Goal: Task Accomplishment & Management: Manage account settings

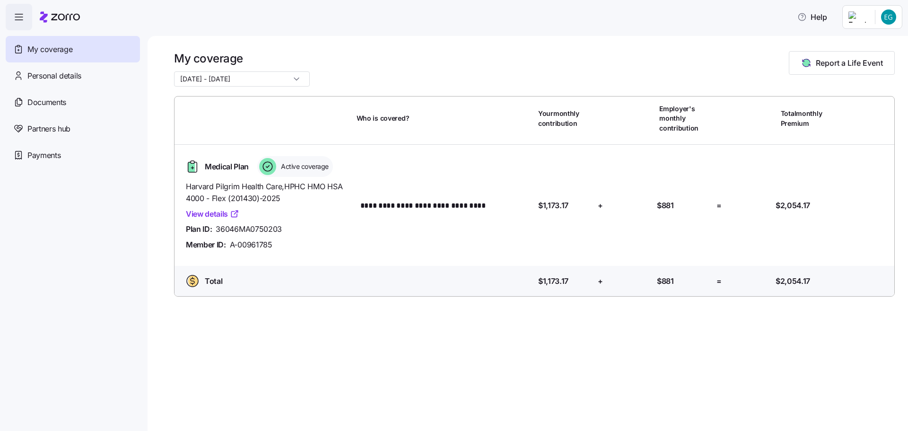
click at [216, 216] on link "View details" at bounding box center [212, 214] width 53 height 12
click at [885, 17] on html "**********" at bounding box center [454, 212] width 908 height 425
click at [872, 55] on div "Log out" at bounding box center [863, 57] width 37 height 10
